Goal: Book appointment/travel/reservation

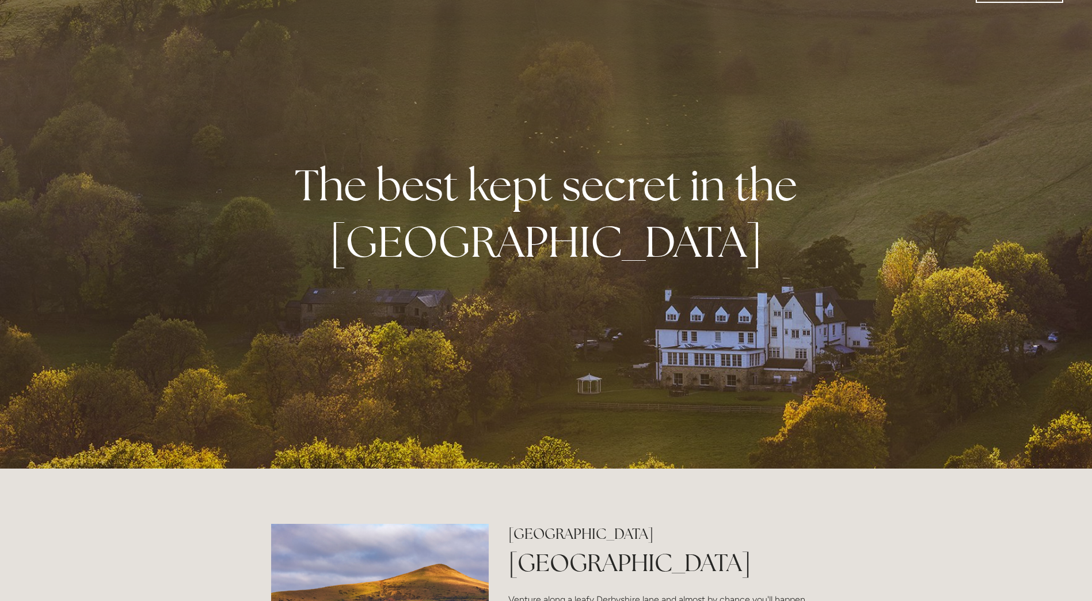
scroll to position [173, 0]
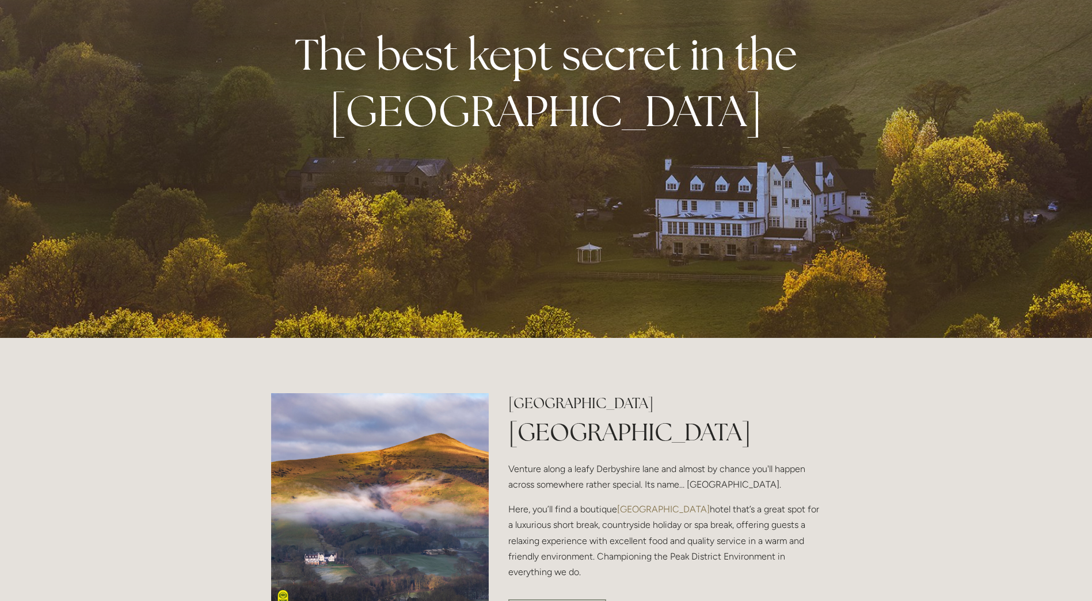
drag, startPoint x: 217, startPoint y: 472, endPoint x: 13, endPoint y: 497, distance: 205.4
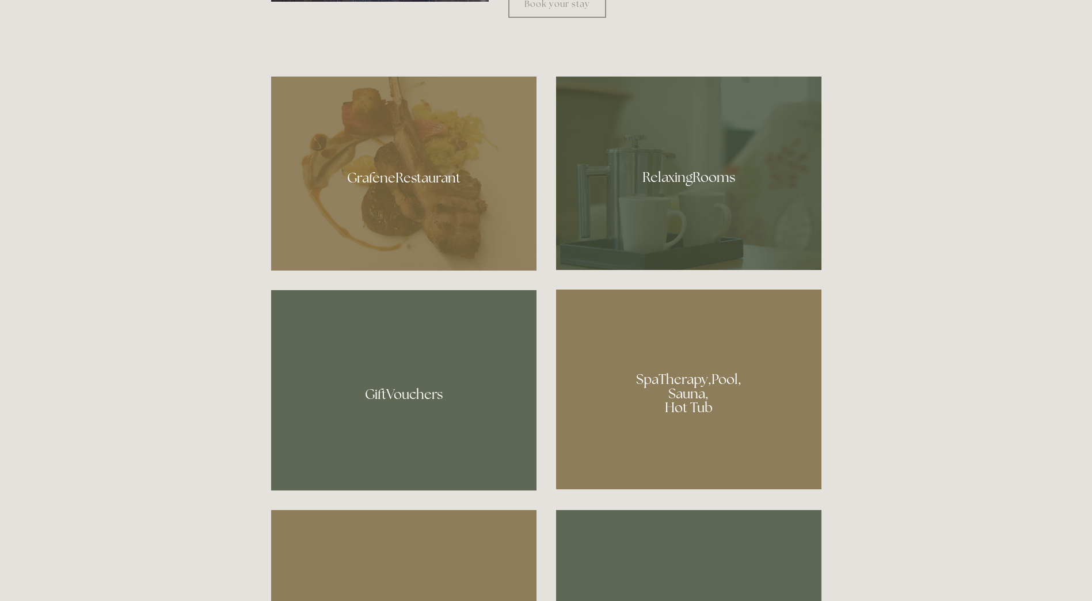
scroll to position [806, 0]
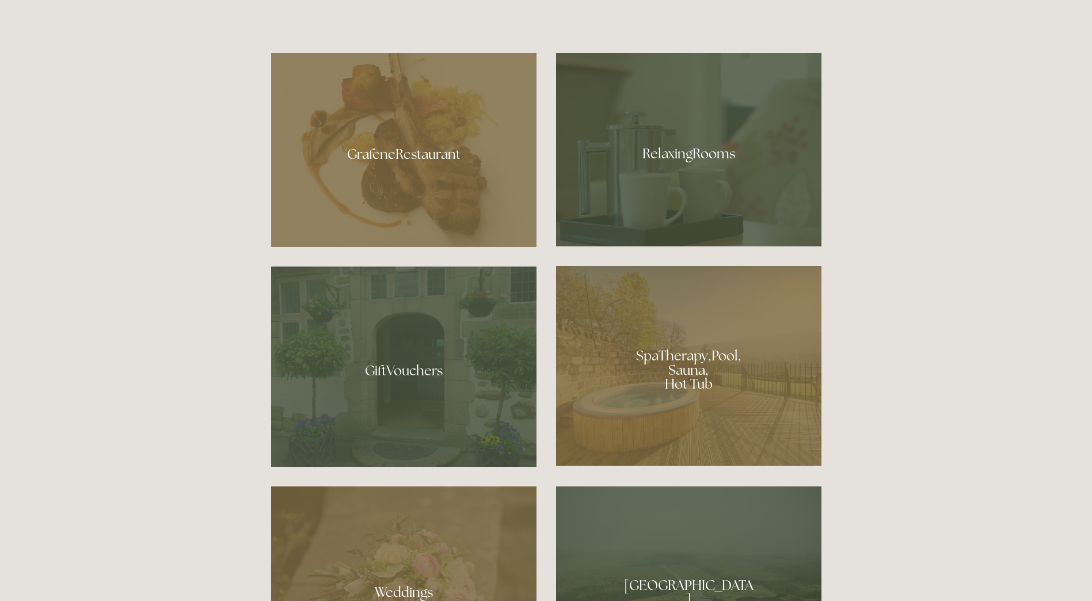
click at [389, 169] on div at bounding box center [403, 150] width 265 height 194
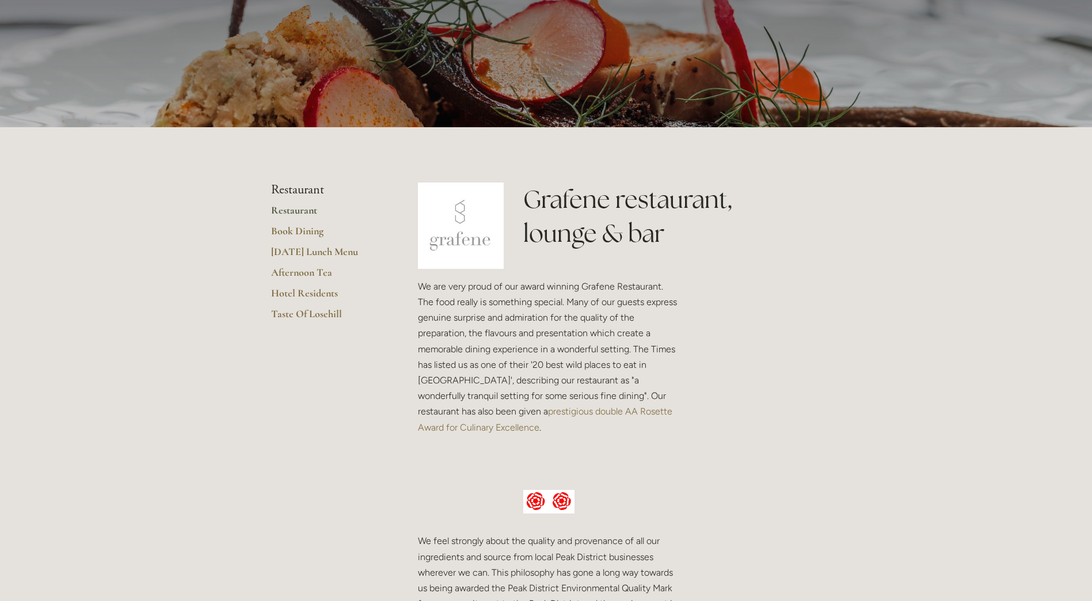
scroll to position [115, 0]
click at [316, 227] on link "Book Dining" at bounding box center [326, 234] width 110 height 21
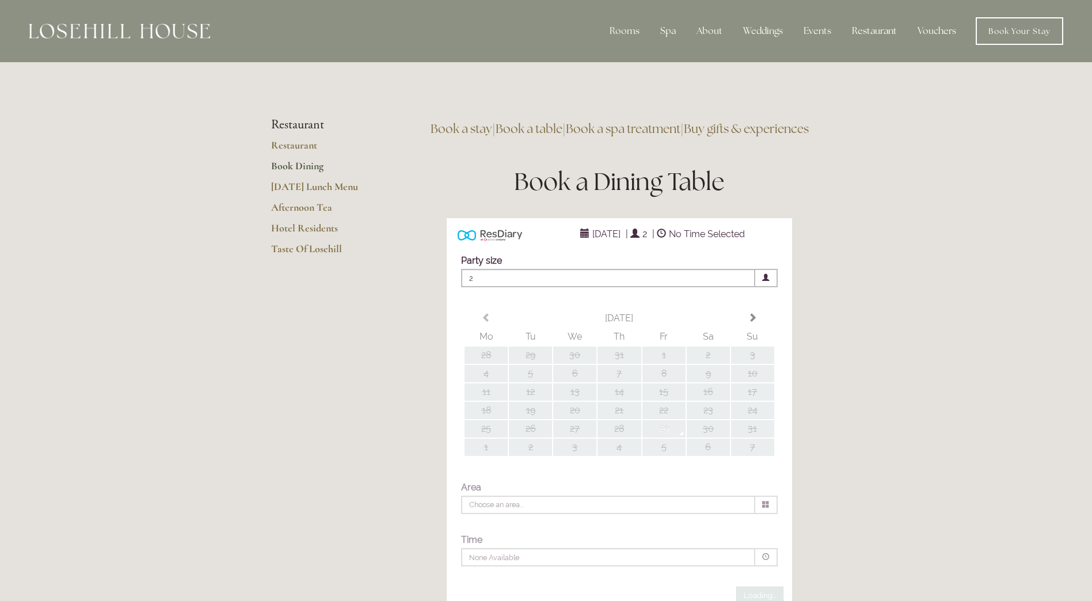
type input "Any Area"
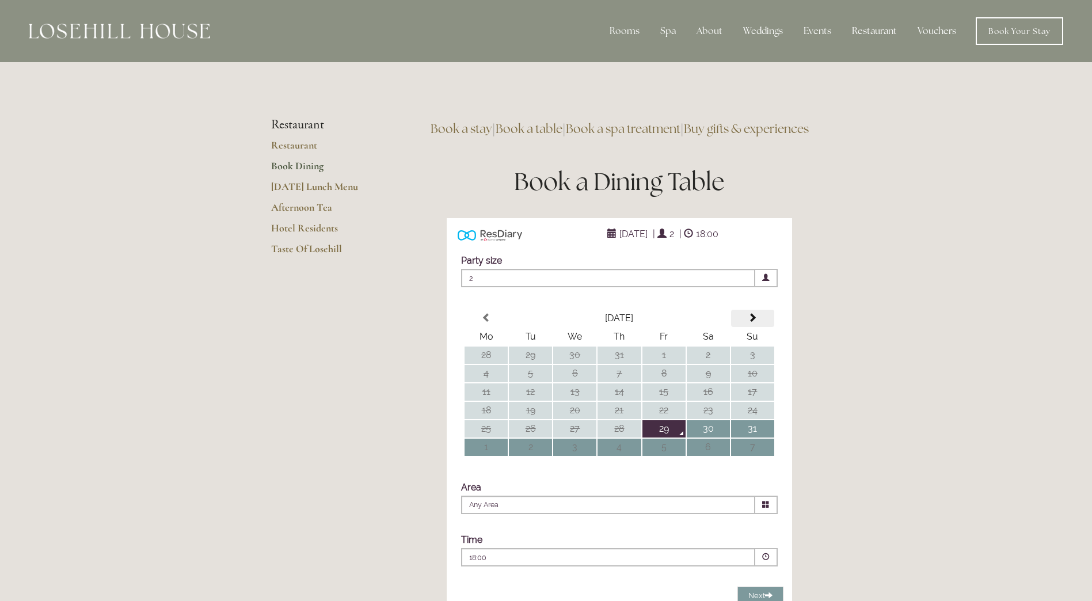
click at [752, 322] on span at bounding box center [752, 317] width 9 height 9
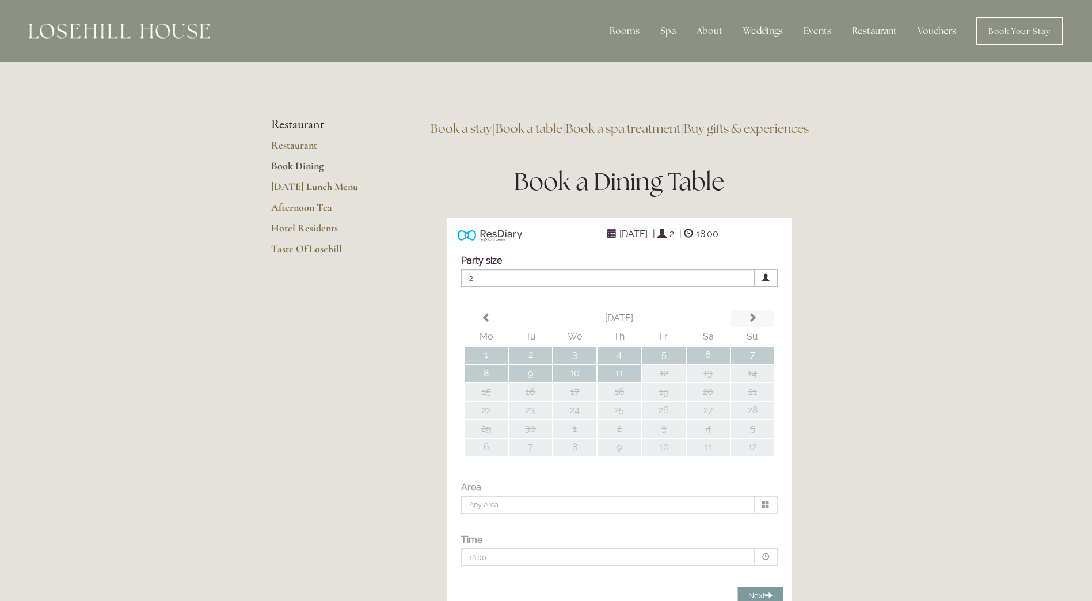
click at [752, 336] on div "Party size Adults 2 1 2 3 4 5 6 Children 0 0 1 2 3 4 5 6" at bounding box center [620, 415] width 346 height 343
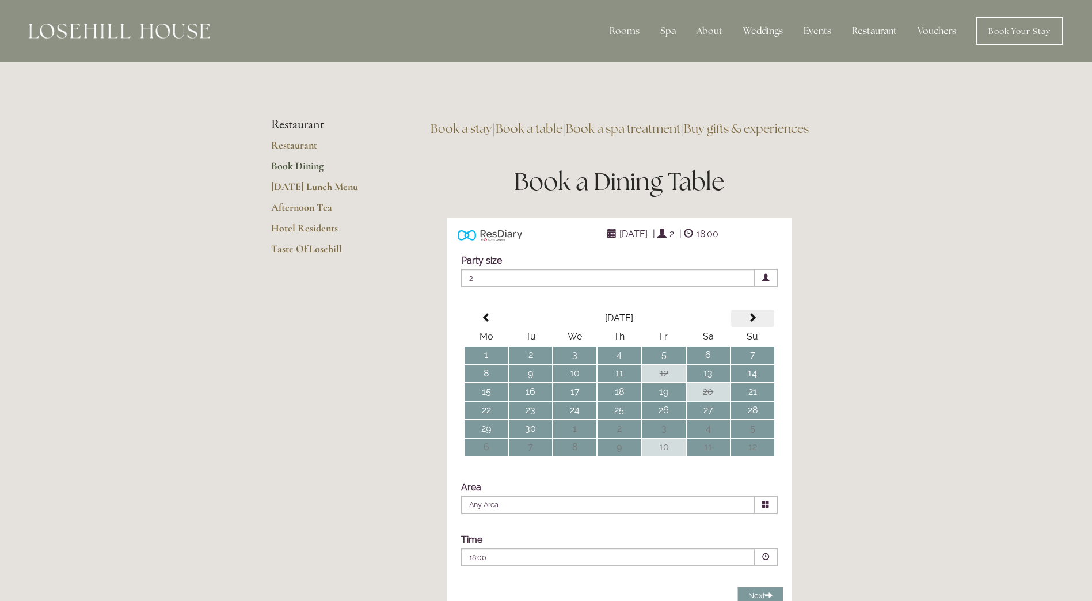
click at [752, 322] on span at bounding box center [752, 317] width 9 height 9
click at [709, 364] on td "1" at bounding box center [708, 355] width 43 height 17
click at [666, 364] on td "31" at bounding box center [664, 355] width 43 height 17
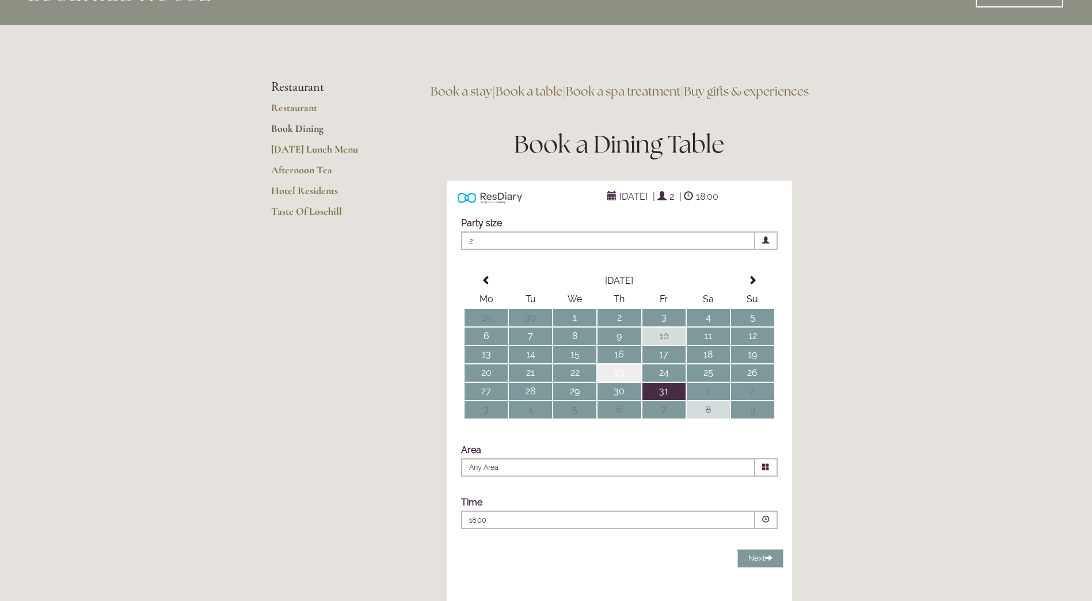
scroll to position [58, 0]
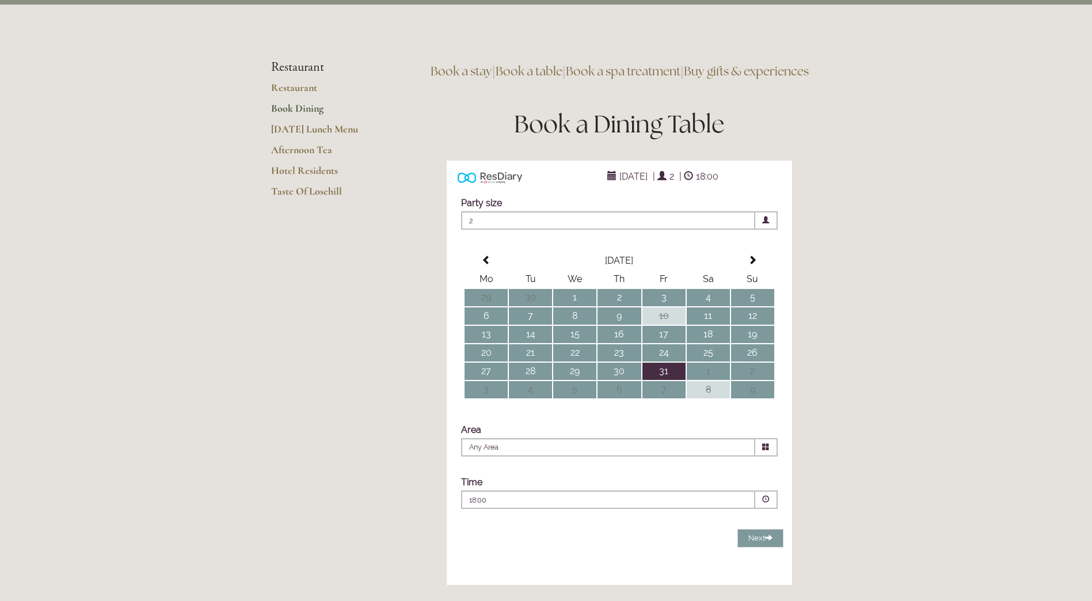
click at [503, 230] on span "2" at bounding box center [608, 220] width 294 height 18
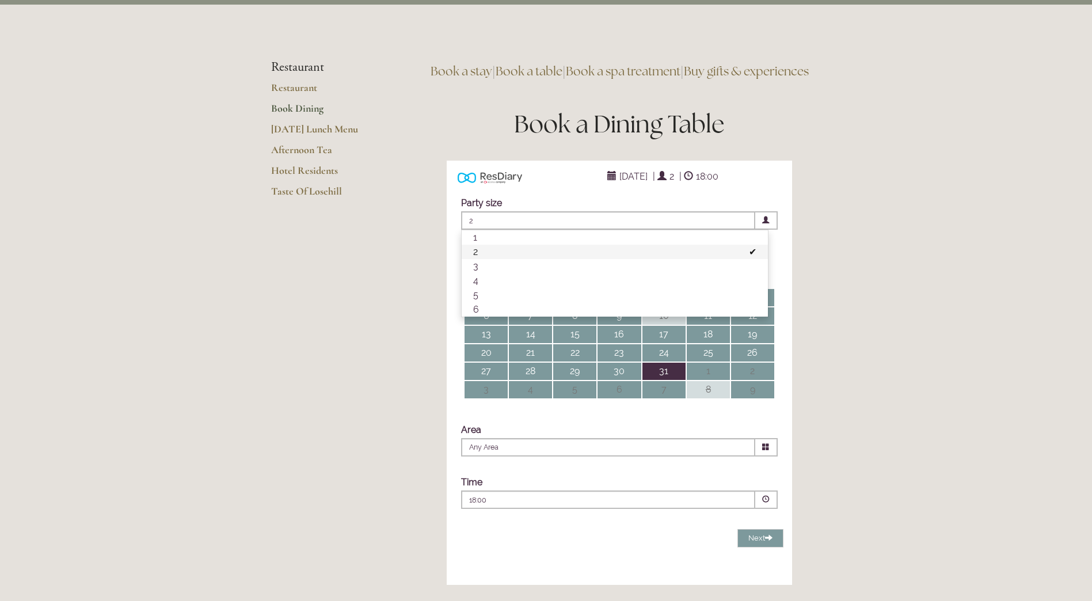
click at [503, 230] on span "2" at bounding box center [608, 220] width 294 height 18
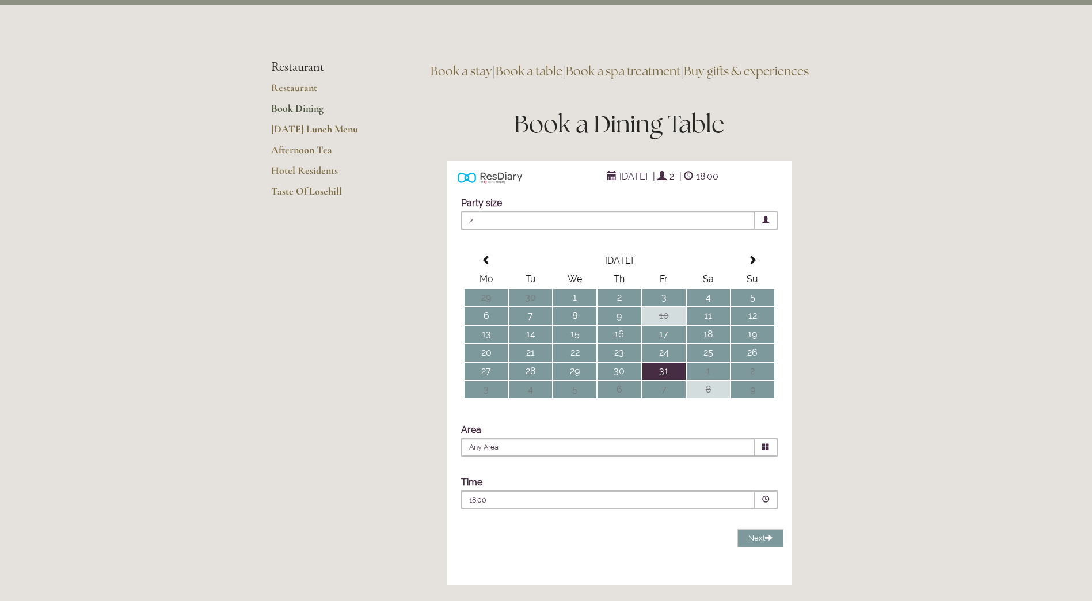
click at [667, 380] on td "31" at bounding box center [664, 371] width 43 height 17
click at [761, 509] on span at bounding box center [767, 500] width 22 height 18
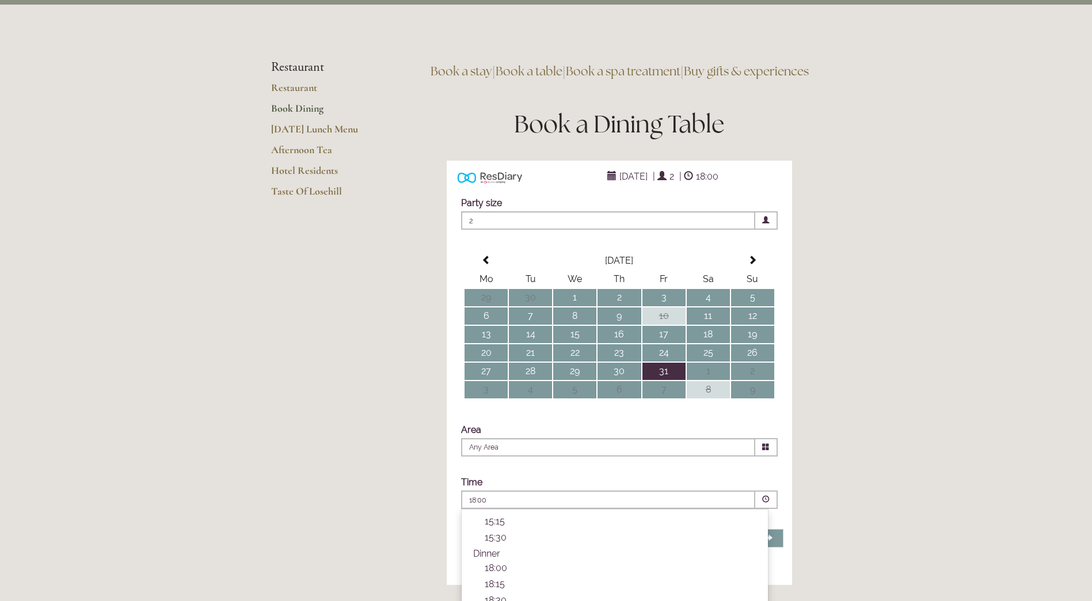
scroll to position [383, 0]
click at [514, 553] on p "18:30" at bounding box center [621, 547] width 272 height 11
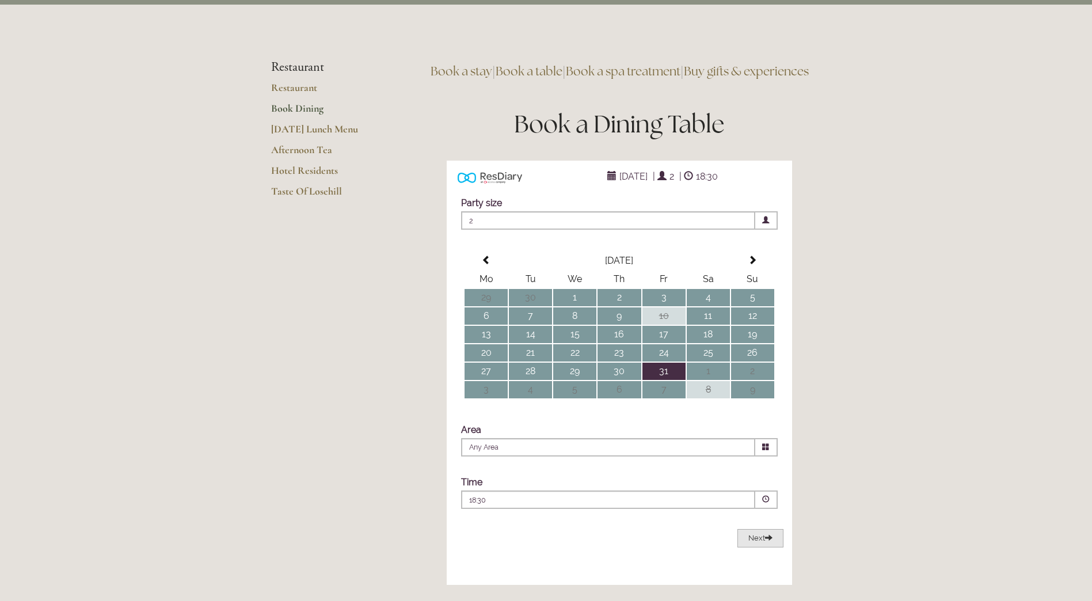
click at [768, 541] on span at bounding box center [768, 537] width 7 height 7
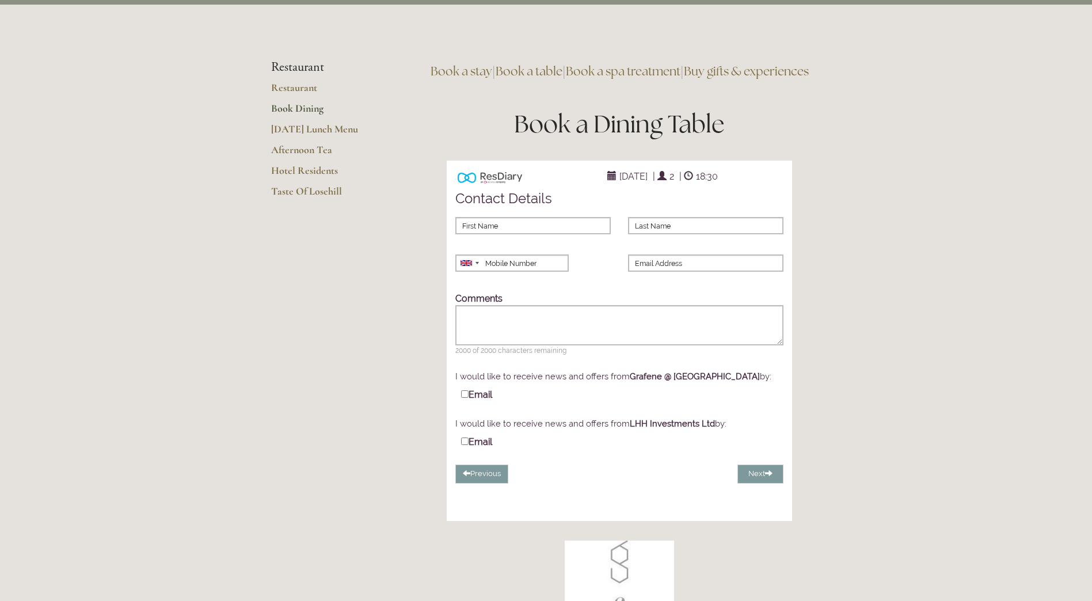
scroll to position [0, 0]
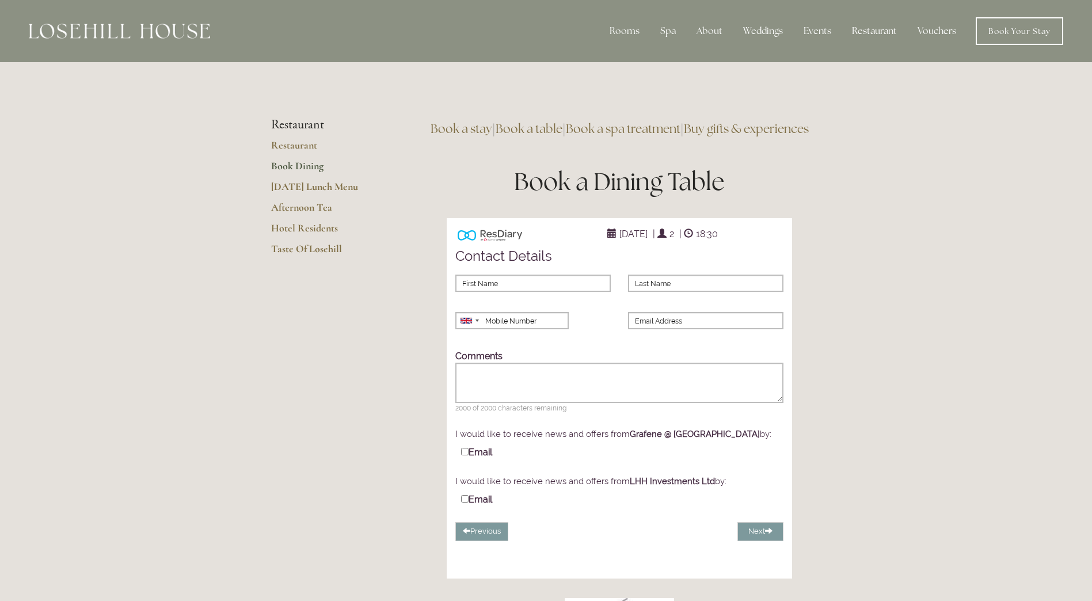
click at [484, 125] on link "Book a stay" at bounding box center [462, 129] width 62 height 16
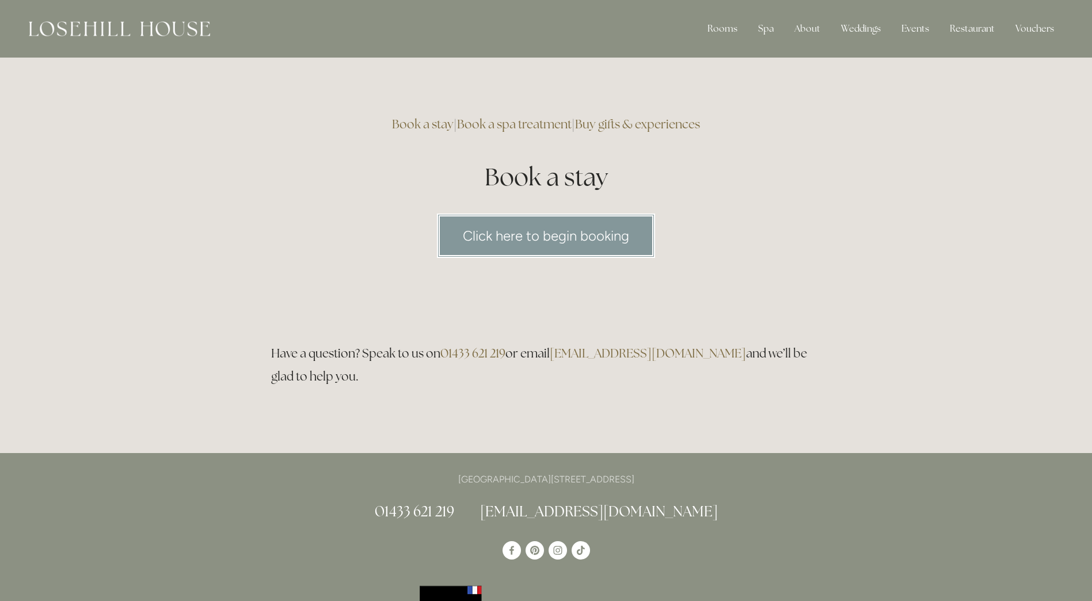
click at [595, 225] on link "Click here to begin booking" at bounding box center [546, 236] width 218 height 44
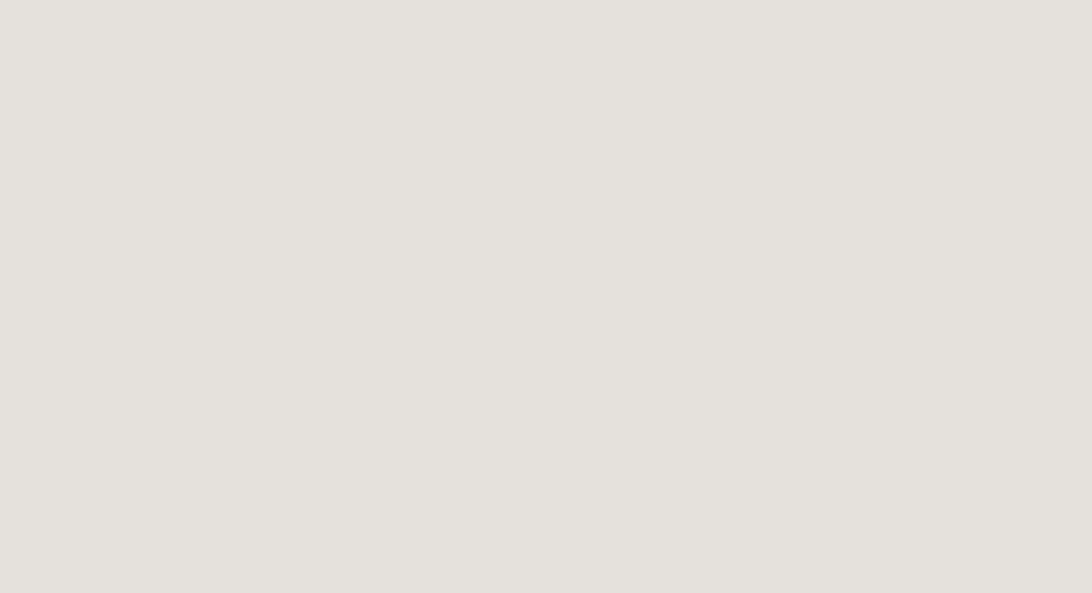
scroll to position [518, 0]
